Goal: Information Seeking & Learning: Learn about a topic

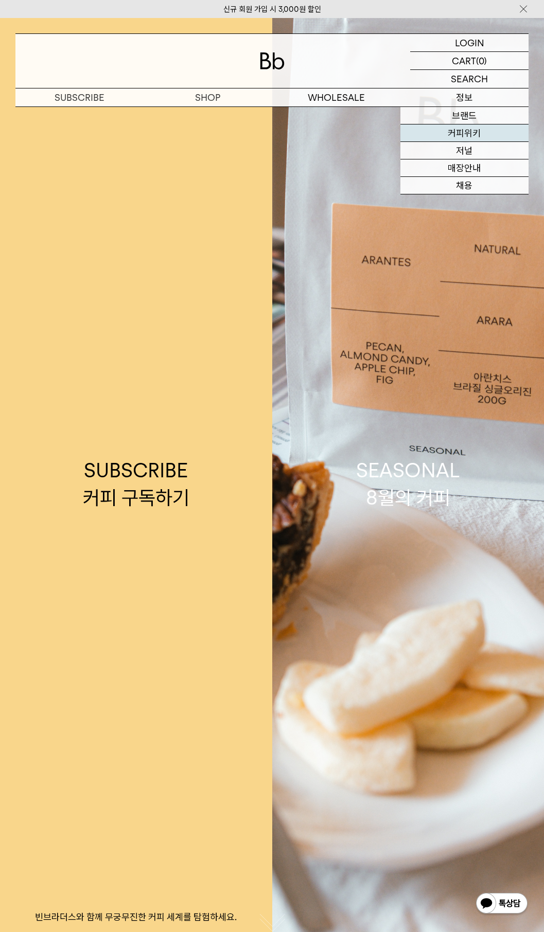
click at [479, 128] on link "커피위키" at bounding box center [464, 132] width 128 height 17
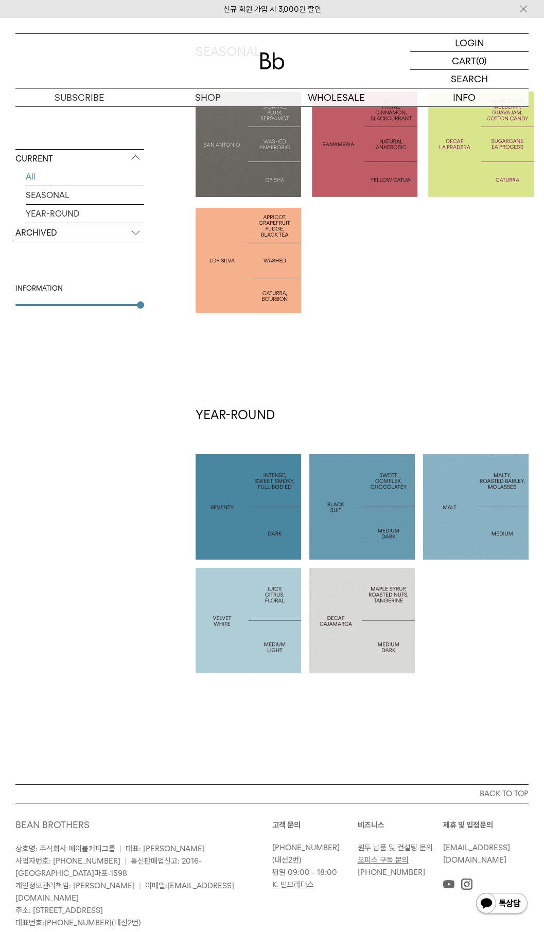
scroll to position [257, 0]
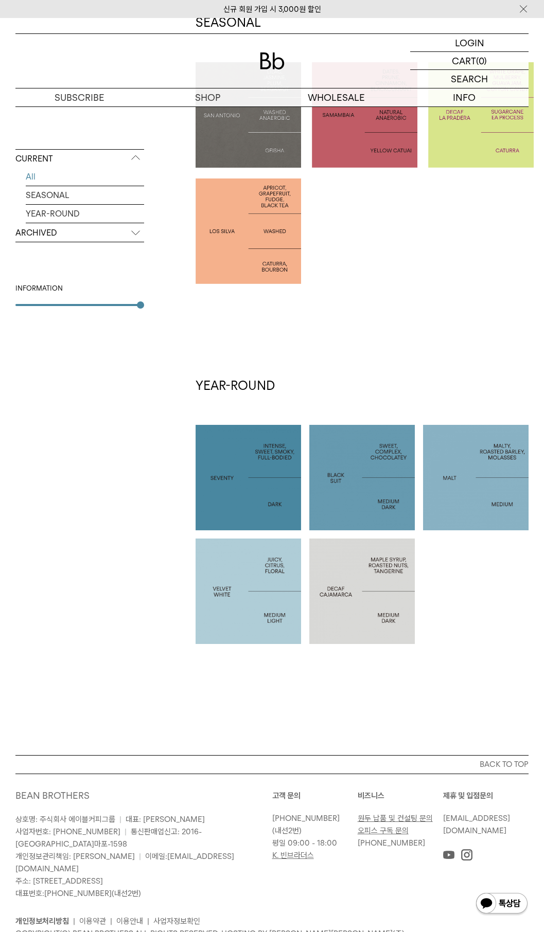
click at [368, 467] on div at bounding box center [361, 477] width 105 height 105
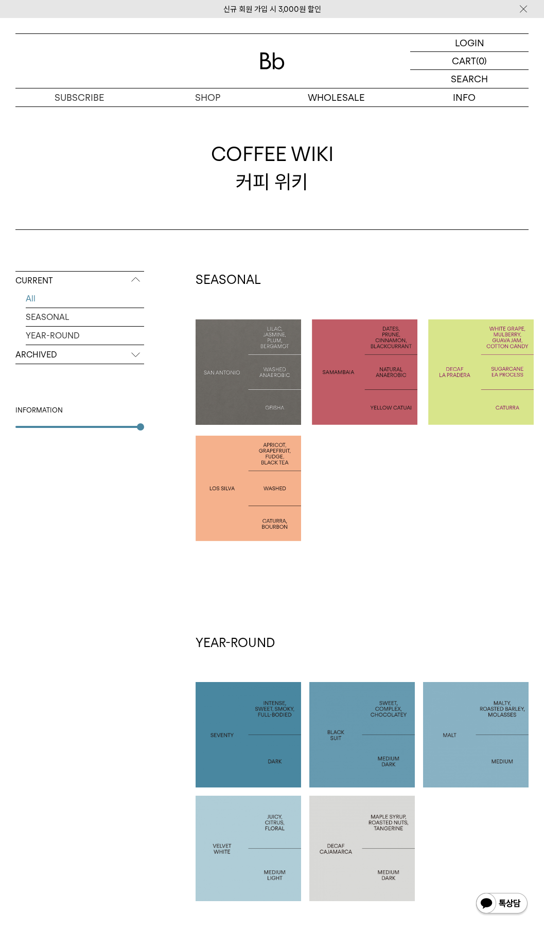
click at [249, 834] on div at bounding box center [247, 848] width 105 height 105
click at [68, 313] on link "SEASONAL" at bounding box center [85, 317] width 118 height 18
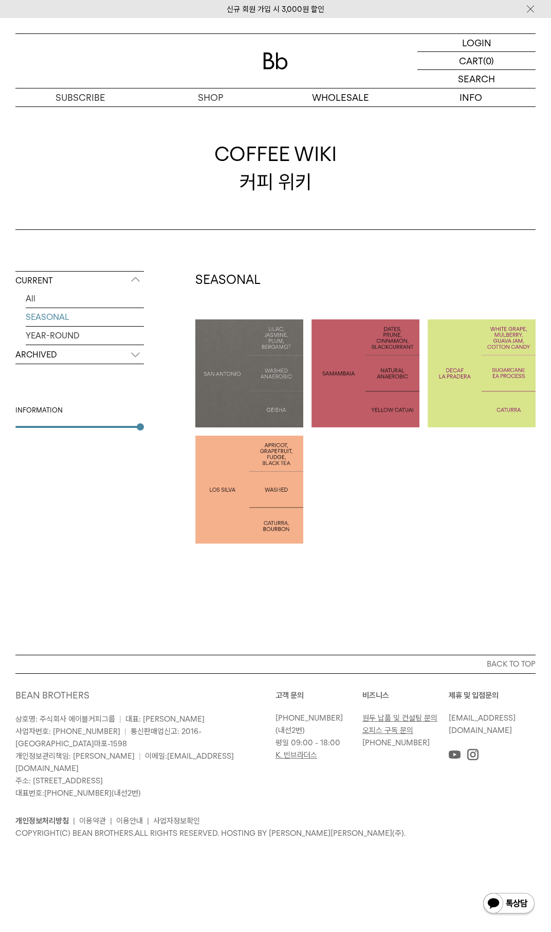
click at [372, 392] on div at bounding box center [366, 373] width 108 height 108
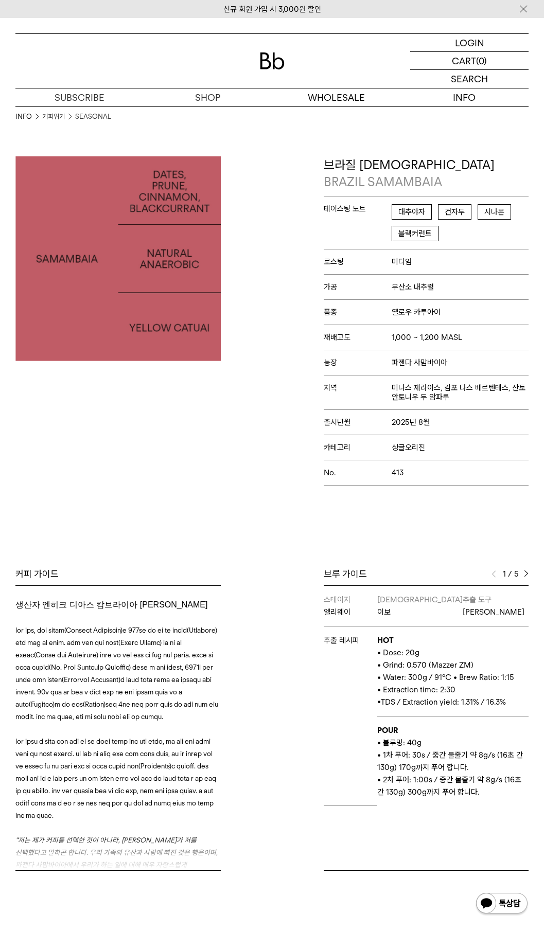
drag, startPoint x: 424, startPoint y: 677, endPoint x: 527, endPoint y: 677, distance: 102.8
click at [514, 677] on span "• Water: 300g / 91°C • Brew Ratio: 1:15" at bounding box center [445, 677] width 137 height 9
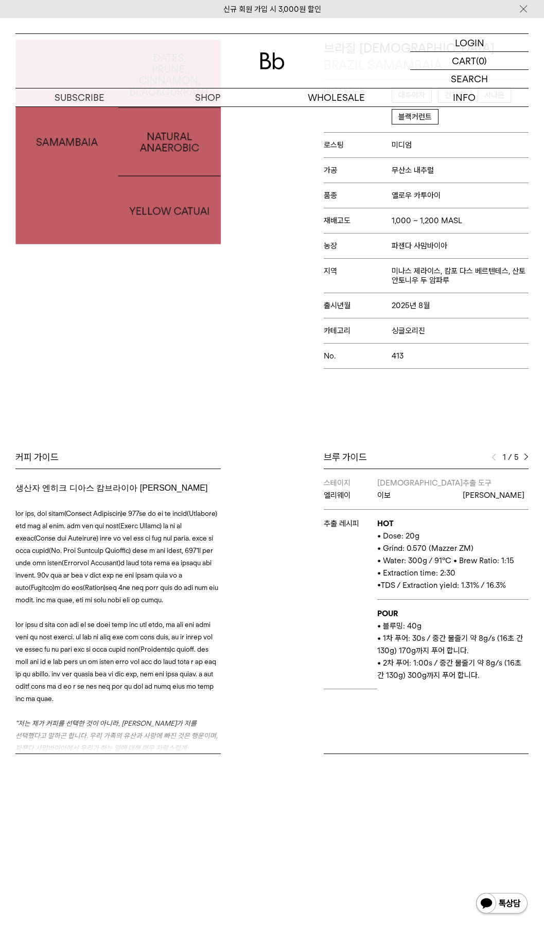
scroll to position [154, 0]
